Goal: Information Seeking & Learning: Compare options

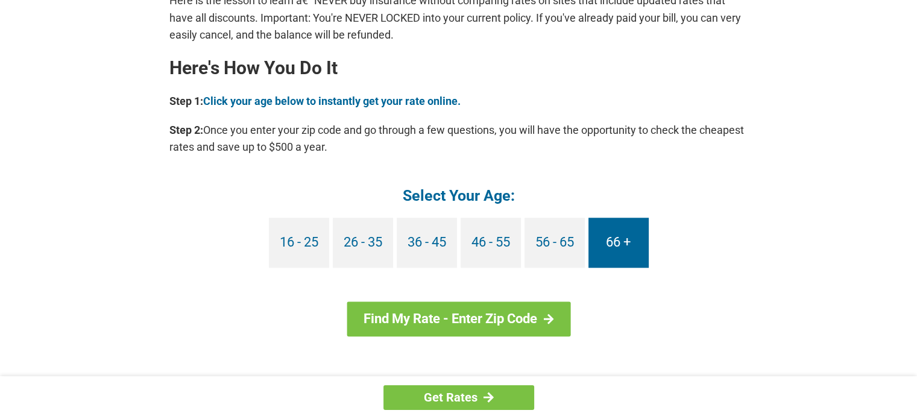
scroll to position [1085, 0]
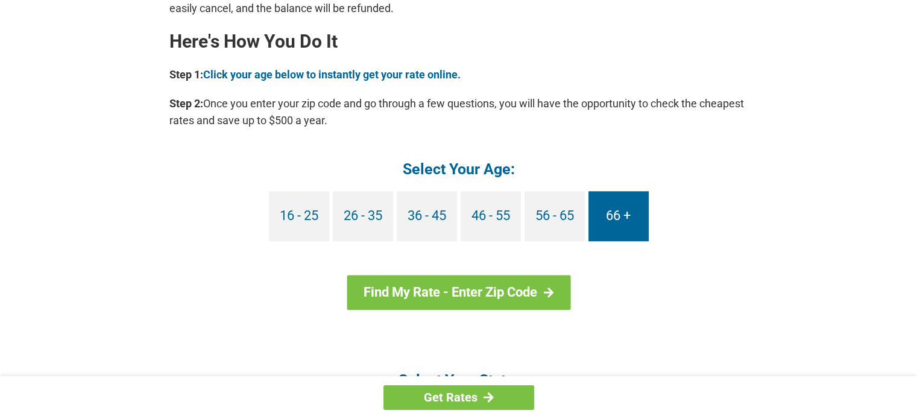
click at [622, 221] on link "66 +" at bounding box center [618, 216] width 60 height 50
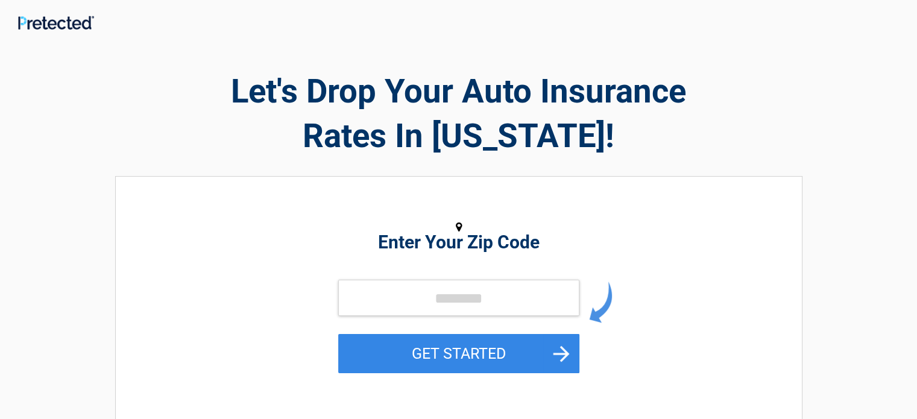
click at [395, 243] on h2 "Enter Your Zip Code" at bounding box center [458, 242] width 553 height 14
click at [407, 300] on input "tel" at bounding box center [458, 298] width 241 height 36
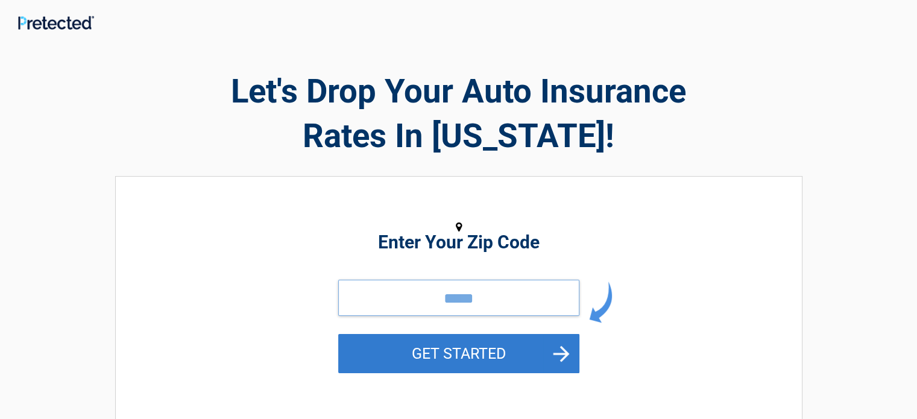
type input "*****"
click at [470, 353] on button "GET STARTED" at bounding box center [458, 353] width 241 height 39
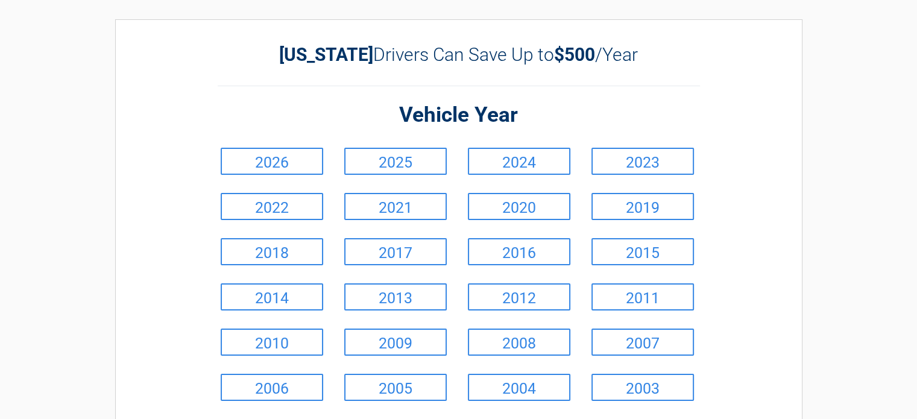
scroll to position [60, 0]
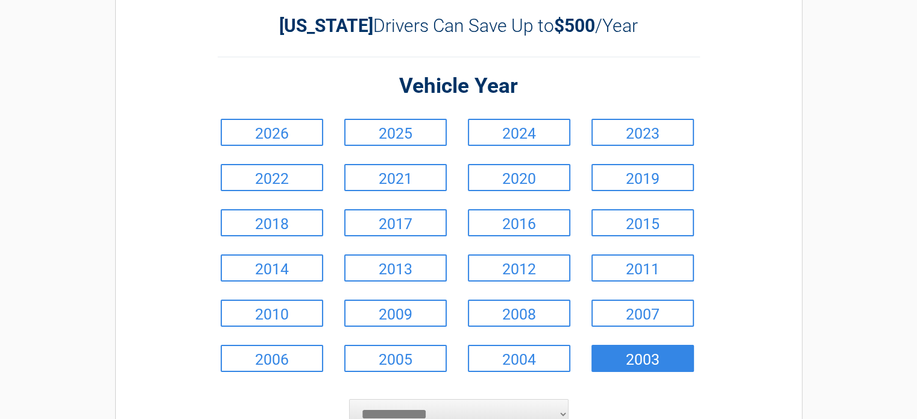
click at [647, 357] on link "2003" at bounding box center [642, 358] width 102 height 27
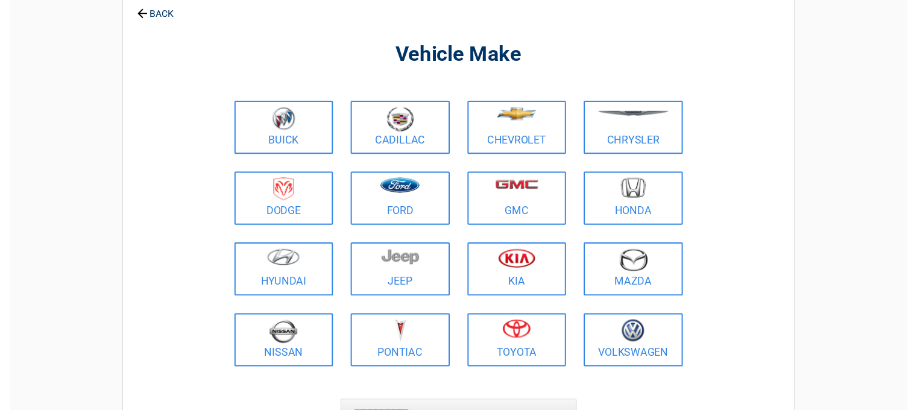
scroll to position [121, 0]
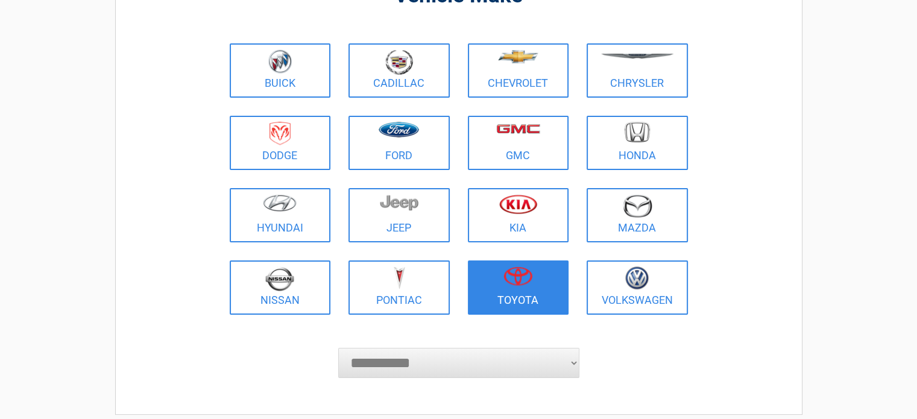
click at [513, 289] on figure at bounding box center [518, 279] width 87 height 27
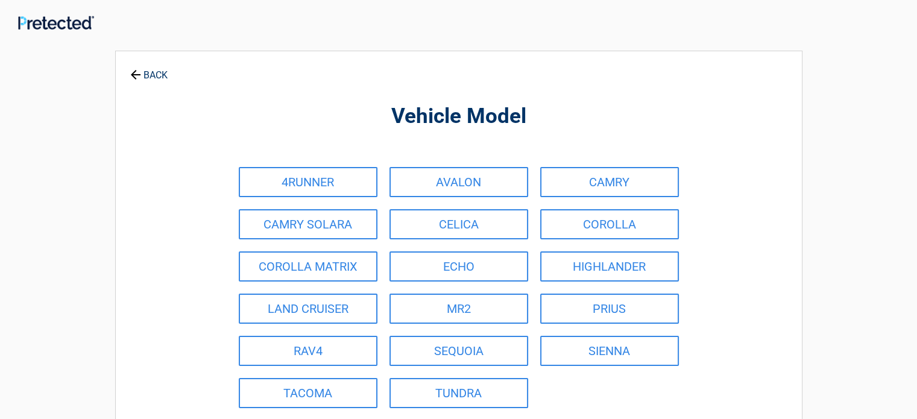
scroll to position [0, 0]
